Goal: Check status: Check status

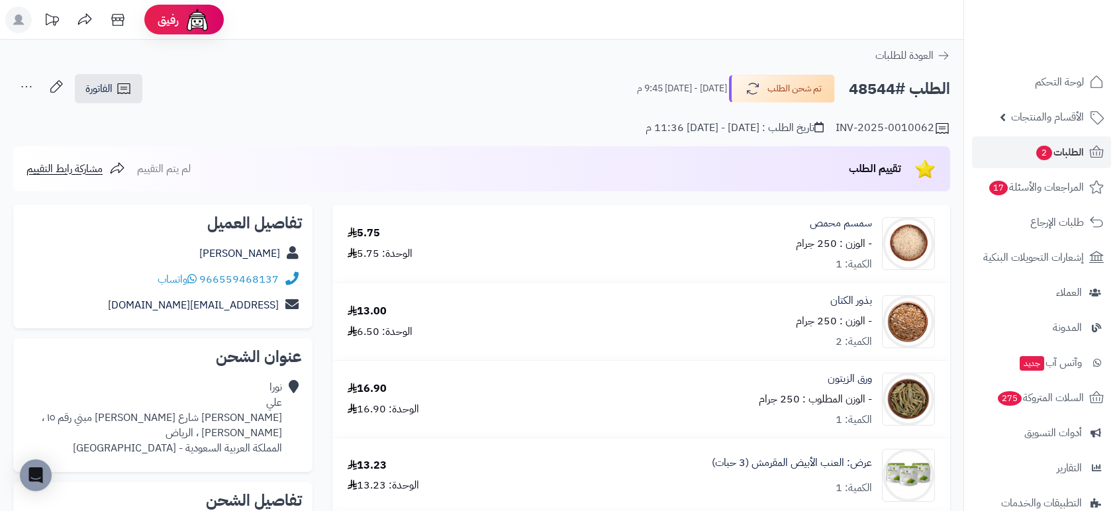
scroll to position [160, 0]
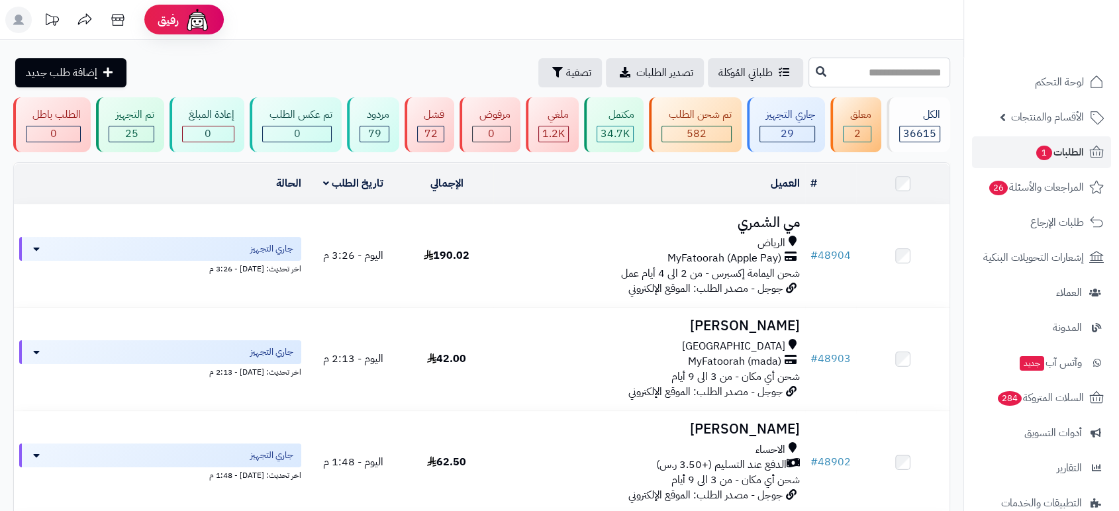
click at [856, 68] on input "text" at bounding box center [879, 73] width 142 height 30
type input "*****"
click at [816, 75] on icon at bounding box center [821, 71] width 11 height 11
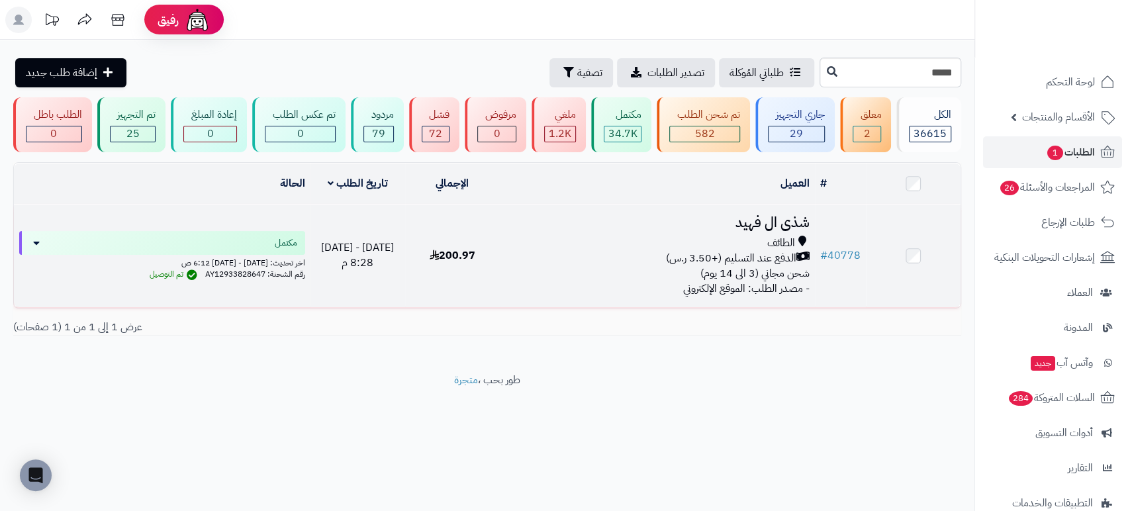
drag, startPoint x: 0, startPoint y: 0, endPoint x: 766, endPoint y: 215, distance: 795.6
click at [766, 215] on h3 "شذى ال فهيد" at bounding box center [657, 222] width 305 height 15
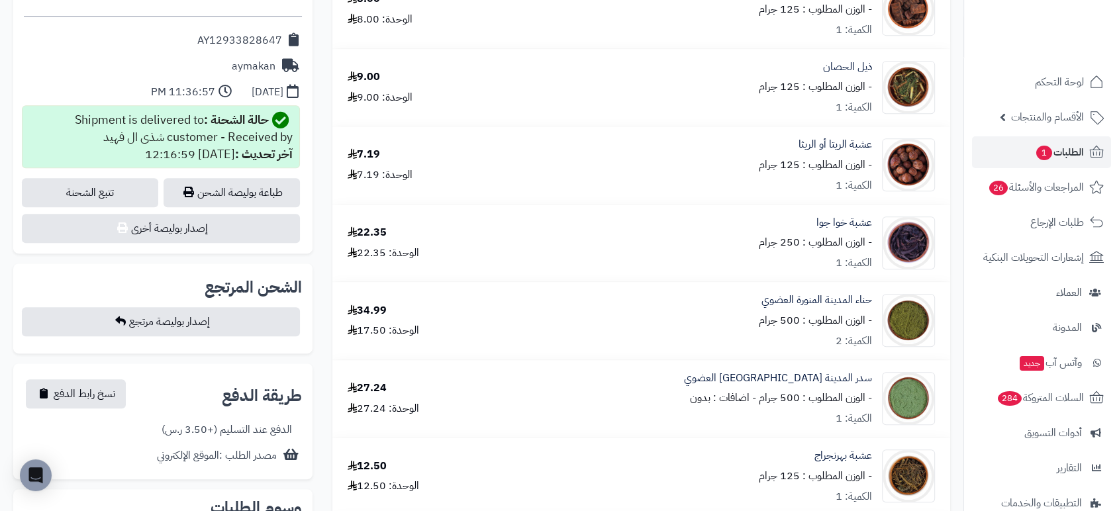
scroll to position [618, 0]
